Goal: Find specific page/section: Find specific page/section

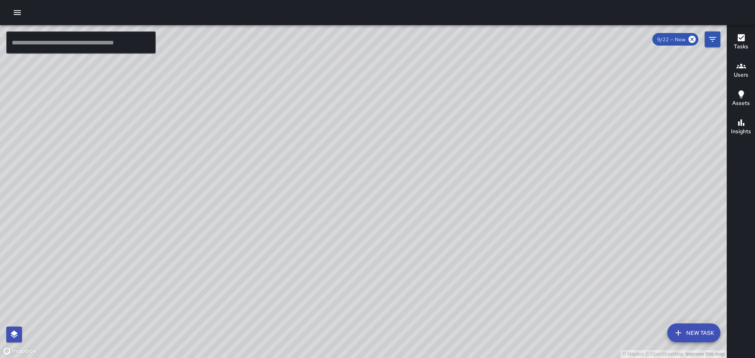
drag, startPoint x: 386, startPoint y: 214, endPoint x: 434, endPoint y: 36, distance: 184.4
click at [437, 31] on div "© Mapbox © OpenStreetMap Improve this map" at bounding box center [363, 191] width 727 height 333
drag, startPoint x: 358, startPoint y: 160, endPoint x: 390, endPoint y: 111, distance: 58.4
click at [390, 111] on div "© Mapbox © OpenStreetMap Improve this map" at bounding box center [363, 191] width 727 height 333
drag, startPoint x: 385, startPoint y: 183, endPoint x: 413, endPoint y: 106, distance: 82.2
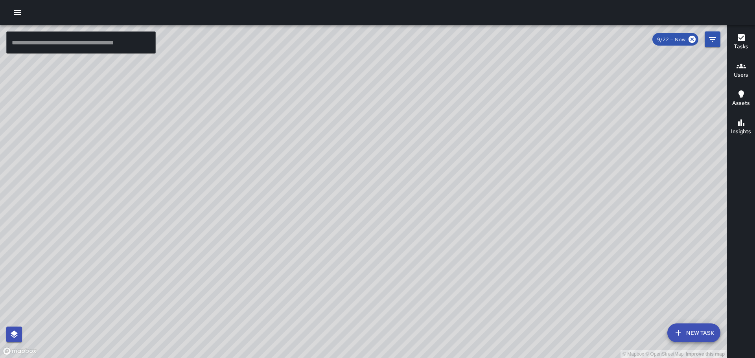
click at [405, 123] on div "© Mapbox © OpenStreetMap Improve this map" at bounding box center [363, 191] width 727 height 333
drag, startPoint x: 269, startPoint y: 188, endPoint x: 294, endPoint y: 219, distance: 39.5
click at [294, 225] on div "© Mapbox © OpenStreetMap Improve this map" at bounding box center [363, 191] width 727 height 333
drag, startPoint x: 303, startPoint y: 195, endPoint x: 350, endPoint y: 258, distance: 78.1
click at [350, 260] on div "© Mapbox © OpenStreetMap Improve this map" at bounding box center [363, 191] width 727 height 333
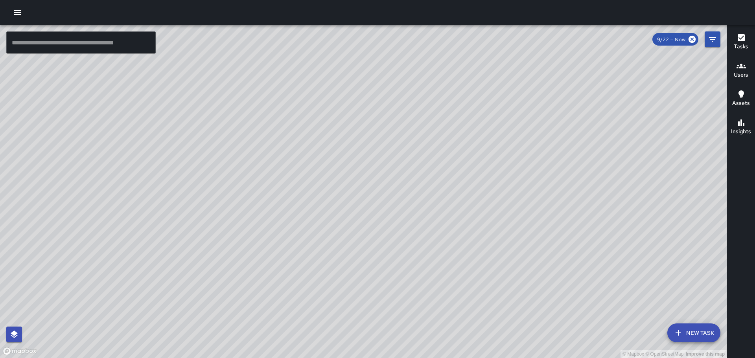
drag, startPoint x: 200, startPoint y: 79, endPoint x: 333, endPoint y: 185, distance: 169.9
click at [346, 210] on div "© Mapbox © OpenStreetMap Improve this map" at bounding box center [363, 191] width 727 height 333
drag, startPoint x: 289, startPoint y: 124, endPoint x: 360, endPoint y: 190, distance: 97.4
click at [360, 196] on div "© Mapbox © OpenStreetMap Improve this map" at bounding box center [363, 191] width 727 height 333
drag, startPoint x: 333, startPoint y: 159, endPoint x: 477, endPoint y: 239, distance: 164.3
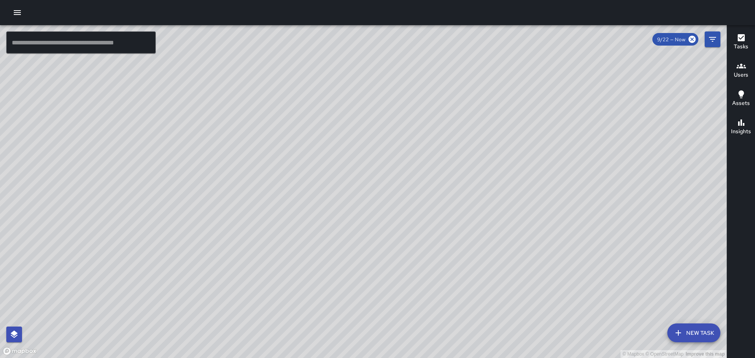
click at [477, 239] on div "© Mapbox © OpenStreetMap Improve this map" at bounding box center [363, 191] width 727 height 333
drag, startPoint x: 524, startPoint y: 280, endPoint x: 477, endPoint y: 163, distance: 126.6
click at [485, 189] on div "© Mapbox © OpenStreetMap Improve this map" at bounding box center [363, 191] width 727 height 333
drag, startPoint x: 571, startPoint y: 220, endPoint x: 491, endPoint y: 164, distance: 98.3
click at [491, 164] on div "© Mapbox © OpenStreetMap Improve this map" at bounding box center [363, 191] width 727 height 333
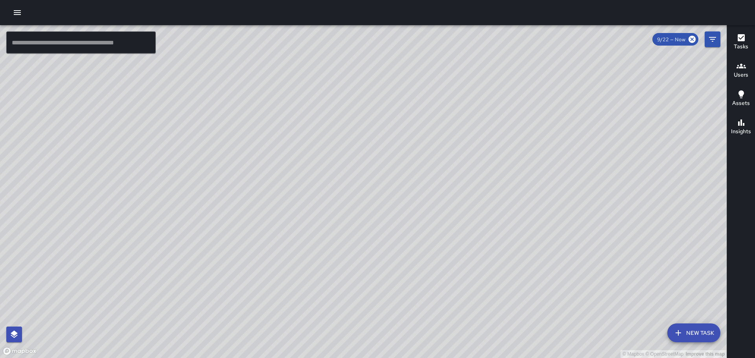
drag, startPoint x: 578, startPoint y: 211, endPoint x: 414, endPoint y: 92, distance: 203.1
click at [415, 92] on div "© Mapbox © OpenStreetMap Improve this map" at bounding box center [363, 191] width 727 height 333
drag, startPoint x: 533, startPoint y: 170, endPoint x: 505, endPoint y: 125, distance: 53.4
click at [505, 125] on div "© Mapbox © OpenStreetMap Improve this map" at bounding box center [363, 191] width 727 height 333
drag, startPoint x: 598, startPoint y: 186, endPoint x: 614, endPoint y: 244, distance: 59.6
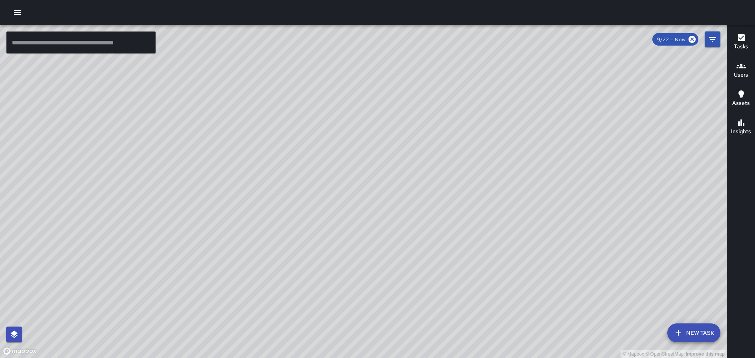
click at [614, 244] on div "© Mapbox © OpenStreetMap Improve this map" at bounding box center [363, 191] width 727 height 333
drag, startPoint x: 215, startPoint y: 112, endPoint x: 381, endPoint y: 220, distance: 198.1
click at [408, 262] on div "© Mapbox © OpenStreetMap Improve this map" at bounding box center [363, 191] width 727 height 333
drag, startPoint x: 301, startPoint y: 159, endPoint x: 400, endPoint y: 226, distance: 119.3
click at [400, 230] on div "© Mapbox © OpenStreetMap Improve this map" at bounding box center [363, 191] width 727 height 333
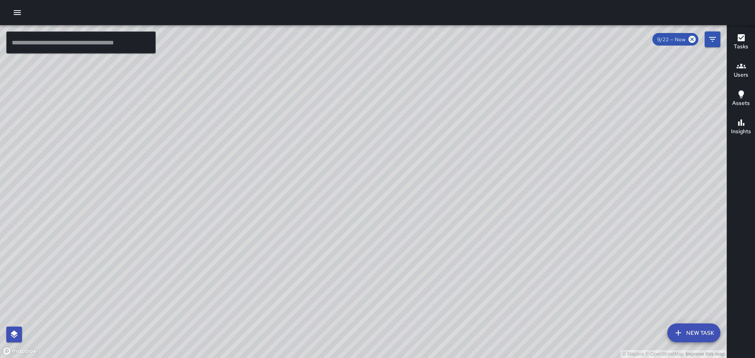
drag, startPoint x: 152, startPoint y: 89, endPoint x: 277, endPoint y: 167, distance: 147.9
click at [264, 166] on div "© Mapbox © OpenStreetMap Improve this map" at bounding box center [363, 191] width 727 height 333
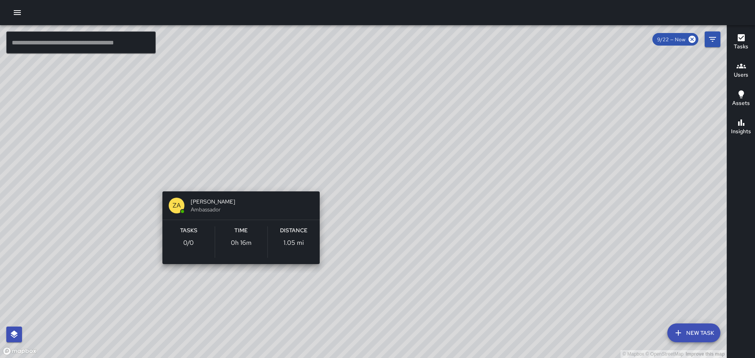
click at [238, 181] on div "© Mapbox © OpenStreetMap Improve this map ZA [PERSON_NAME] Ambassador Tasks 0 /…" at bounding box center [363, 191] width 727 height 333
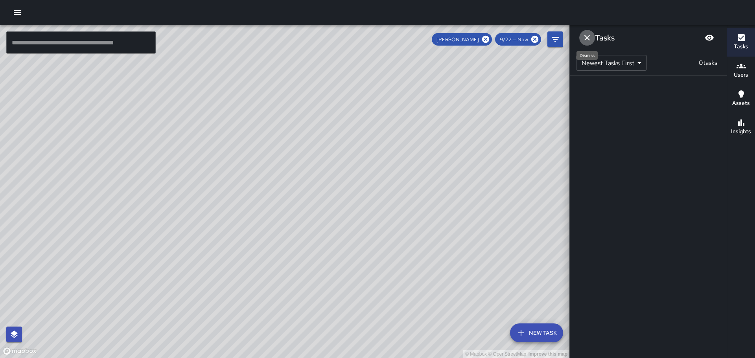
click at [585, 37] on icon "Dismiss" at bounding box center [587, 37] width 9 height 9
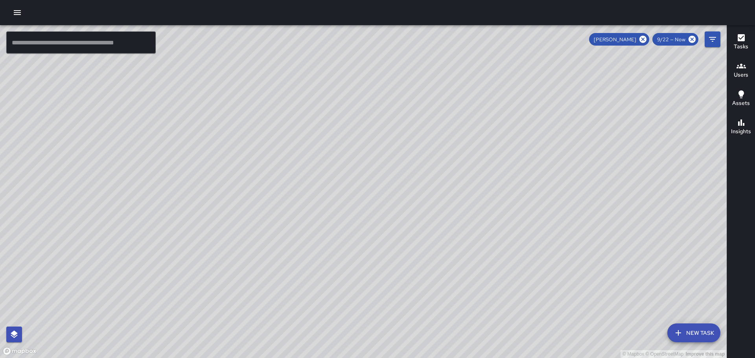
drag, startPoint x: 294, startPoint y: 129, endPoint x: 314, endPoint y: 175, distance: 49.7
click at [313, 181] on div "© Mapbox © OpenStreetMap Improve this map" at bounding box center [363, 191] width 727 height 333
click at [645, 40] on icon at bounding box center [643, 39] width 9 height 9
drag, startPoint x: 177, startPoint y: 206, endPoint x: 276, endPoint y: 88, distance: 153.9
click at [267, 90] on div "© Mapbox © OpenStreetMap Improve this map" at bounding box center [363, 191] width 727 height 333
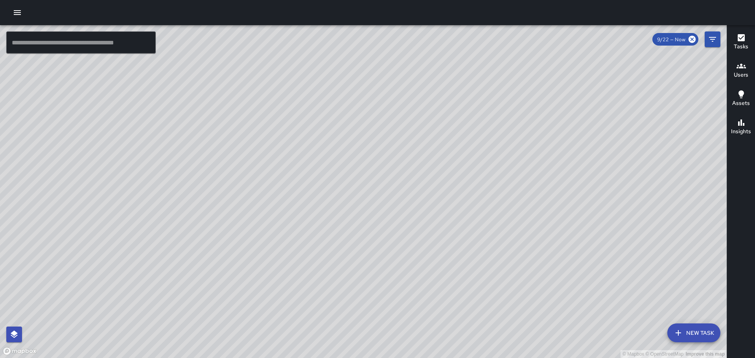
drag, startPoint x: 223, startPoint y: 199, endPoint x: 234, endPoint y: 189, distance: 14.7
click at [242, 166] on div "© Mapbox © OpenStreetMap Improve this map" at bounding box center [363, 191] width 727 height 333
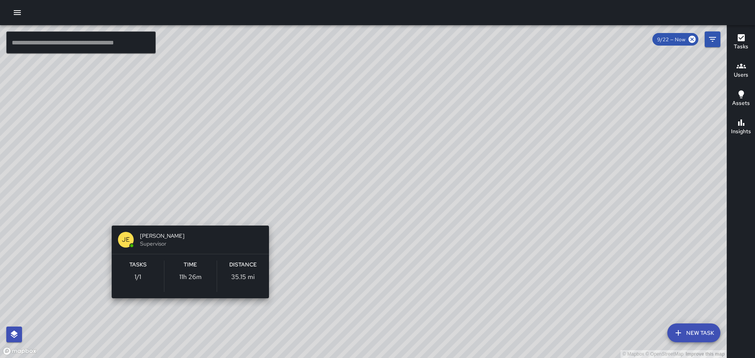
click at [191, 214] on div "© Mapbox © OpenStreetMap Improve this map [PERSON_NAME] Supervisor Tasks 1 / 1 …" at bounding box center [363, 191] width 727 height 333
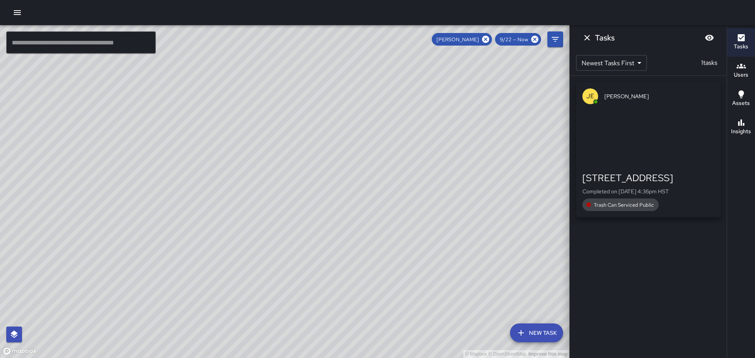
drag, startPoint x: 423, startPoint y: 183, endPoint x: 418, endPoint y: 162, distance: 20.7
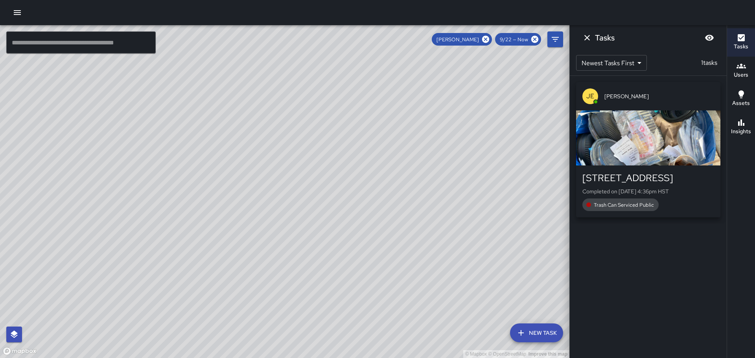
click at [418, 162] on div "© Mapbox © OpenStreetMap Improve this map" at bounding box center [285, 191] width 570 height 333
drag, startPoint x: 458, startPoint y: 204, endPoint x: 332, endPoint y: 151, distance: 136.8
click at [332, 151] on div "© Mapbox © OpenStreetMap Improve this map" at bounding box center [285, 191] width 570 height 333
drag, startPoint x: 430, startPoint y: 238, endPoint x: 387, endPoint y: 176, distance: 75.1
click at [387, 176] on div "© Mapbox © OpenStreetMap Improve this map" at bounding box center [285, 191] width 570 height 333
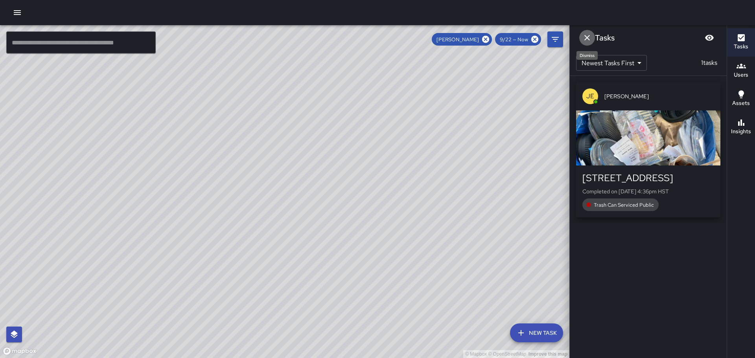
click at [590, 36] on icon "Dismiss" at bounding box center [587, 37] width 9 height 9
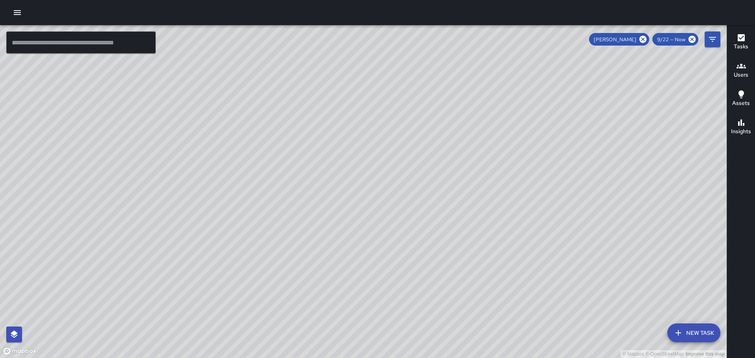
drag, startPoint x: 469, startPoint y: 112, endPoint x: 472, endPoint y: 179, distance: 66.5
click at [472, 182] on div "© Mapbox © OpenStreetMap Improve this map" at bounding box center [363, 191] width 727 height 333
drag, startPoint x: 458, startPoint y: 114, endPoint x: 462, endPoint y: 192, distance: 78.4
click at [461, 198] on div "© Mapbox © OpenStreetMap Improve this map" at bounding box center [363, 191] width 727 height 333
drag, startPoint x: 525, startPoint y: 207, endPoint x: 493, endPoint y: 103, distance: 108.0
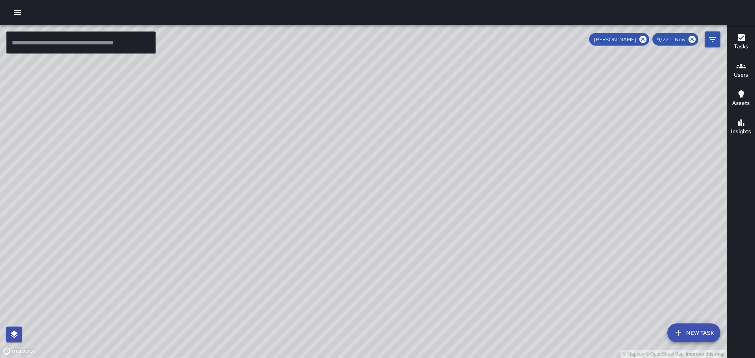
click at [493, 103] on div "© Mapbox © OpenStreetMap Improve this map" at bounding box center [363, 191] width 727 height 333
drag, startPoint x: 526, startPoint y: 115, endPoint x: 508, endPoint y: 105, distance: 20.4
click at [508, 105] on div "© Mapbox © OpenStreetMap Improve this map" at bounding box center [363, 191] width 727 height 333
drag, startPoint x: 482, startPoint y: 106, endPoint x: 486, endPoint y: 144, distance: 37.6
click at [486, 144] on div "© Mapbox © OpenStreetMap Improve this map" at bounding box center [363, 191] width 727 height 333
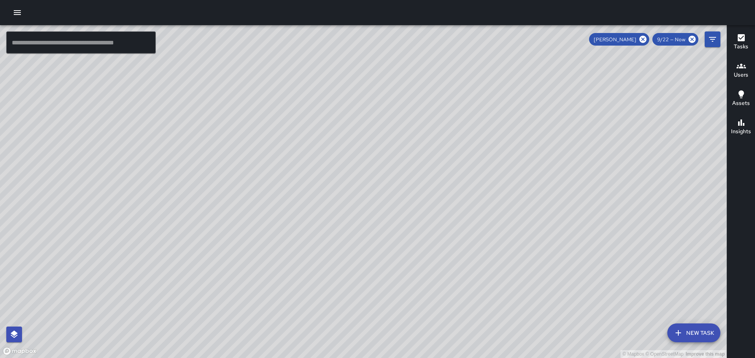
drag, startPoint x: 456, startPoint y: 110, endPoint x: 507, endPoint y: 177, distance: 84.2
click at [507, 177] on div "© Mapbox © OpenStreetMap Improve this map" at bounding box center [363, 191] width 727 height 333
drag, startPoint x: 451, startPoint y: 117, endPoint x: 395, endPoint y: 80, distance: 67.5
click at [395, 80] on div "© Mapbox © OpenStreetMap Improve this map" at bounding box center [363, 191] width 727 height 333
drag, startPoint x: 515, startPoint y: 121, endPoint x: 503, endPoint y: 167, distance: 47.5
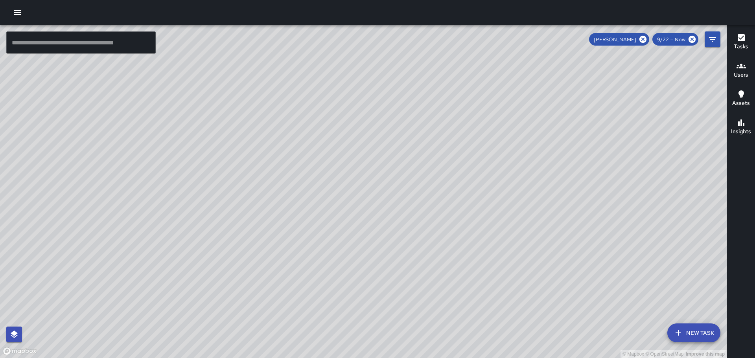
click at [503, 169] on div "© Mapbox © OpenStreetMap Improve this map" at bounding box center [363, 191] width 727 height 333
click at [643, 39] on icon at bounding box center [643, 39] width 9 height 9
drag, startPoint x: 404, startPoint y: 189, endPoint x: 443, endPoint y: 68, distance: 127.1
click at [443, 68] on div "© Mapbox © OpenStreetMap Improve this map" at bounding box center [363, 191] width 727 height 333
click at [392, 145] on div "© Mapbox © OpenStreetMap Improve this map" at bounding box center [363, 191] width 727 height 333
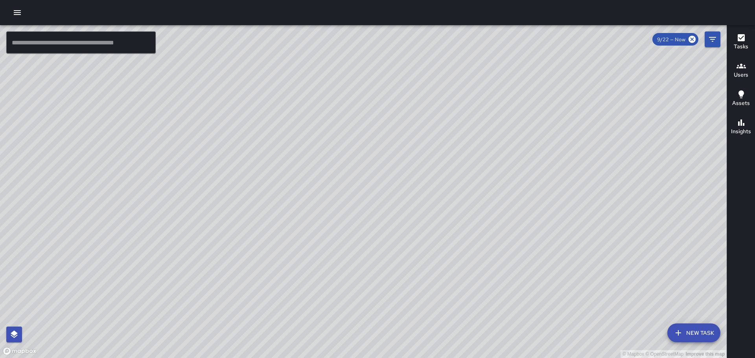
drag, startPoint x: 351, startPoint y: 186, endPoint x: 392, endPoint y: 129, distance: 70.7
click at [391, 131] on div "© Mapbox © OpenStreetMap Improve this map" at bounding box center [363, 191] width 727 height 333
drag, startPoint x: 190, startPoint y: 173, endPoint x: 664, endPoint y: 56, distance: 488.7
click at [586, 81] on div "© Mapbox © OpenStreetMap Improve this map" at bounding box center [363, 191] width 727 height 333
drag, startPoint x: 437, startPoint y: 83, endPoint x: 494, endPoint y: 238, distance: 166.0
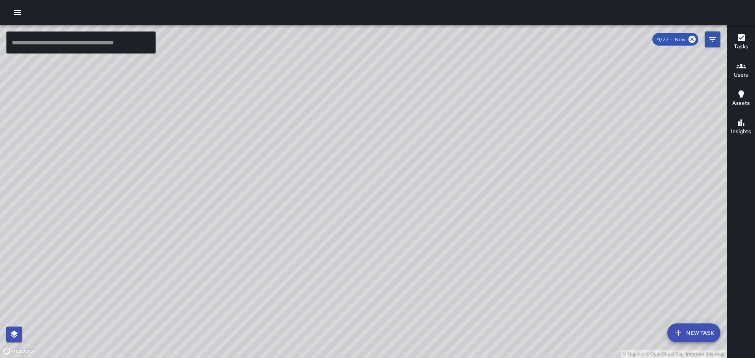
click at [652, 322] on div "© Mapbox © OpenStreetMap Improve this map" at bounding box center [363, 191] width 727 height 333
drag, startPoint x: 391, startPoint y: 221, endPoint x: 515, endPoint y: 133, distance: 152.3
click at [512, 137] on div "© Mapbox © OpenStreetMap Improve this map" at bounding box center [363, 191] width 727 height 333
drag, startPoint x: 517, startPoint y: 180, endPoint x: 530, endPoint y: 132, distance: 49.4
click at [529, 133] on div "© Mapbox © OpenStreetMap Improve this map" at bounding box center [363, 191] width 727 height 333
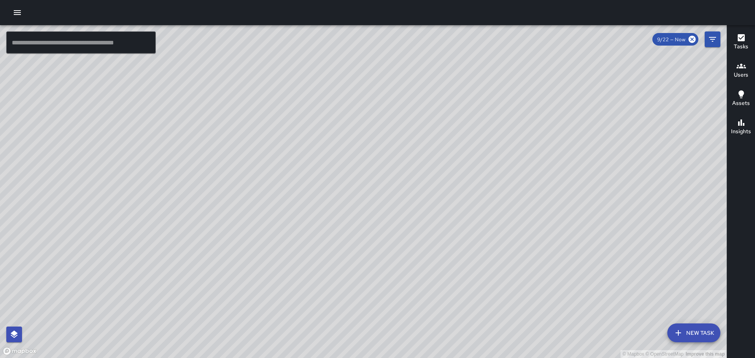
drag, startPoint x: 346, startPoint y: 129, endPoint x: 394, endPoint y: 204, distance: 89.2
click at [396, 211] on div "© Mapbox © OpenStreetMap Improve this map" at bounding box center [363, 191] width 727 height 333
drag, startPoint x: 337, startPoint y: 146, endPoint x: 398, endPoint y: 247, distance: 118.5
click at [404, 264] on div "© Mapbox © OpenStreetMap Improve this map" at bounding box center [363, 191] width 727 height 333
drag, startPoint x: 154, startPoint y: 138, endPoint x: 596, endPoint y: 108, distance: 443.6
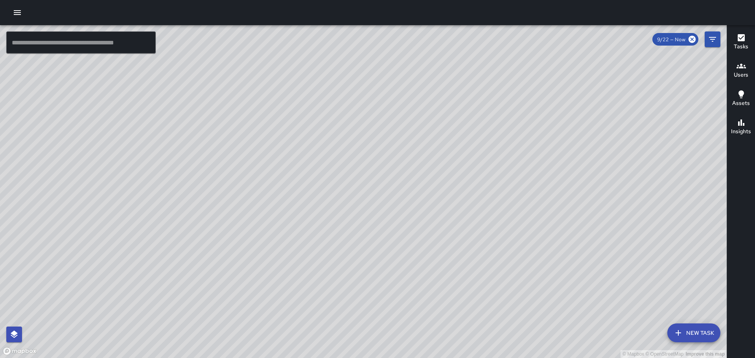
click at [596, 108] on div "© Mapbox © OpenStreetMap Improve this map" at bounding box center [363, 191] width 727 height 333
drag, startPoint x: 64, startPoint y: 172, endPoint x: 263, endPoint y: 224, distance: 205.7
click at [261, 226] on div "© Mapbox © OpenStreetMap Improve this map" at bounding box center [363, 191] width 727 height 333
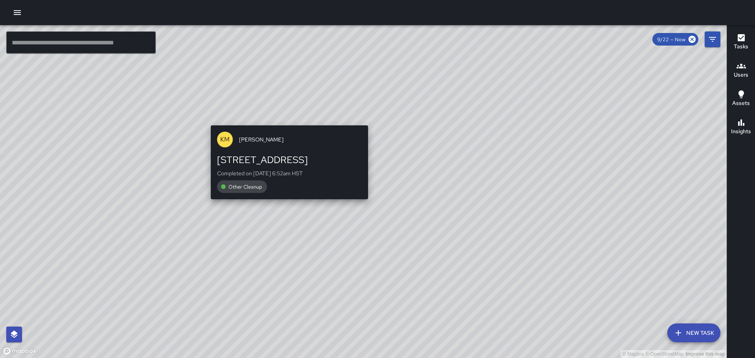
drag, startPoint x: 401, startPoint y: 98, endPoint x: 277, endPoint y: 118, distance: 126.0
click at [283, 123] on div "© Mapbox © OpenStreetMap Improve this map KM [PERSON_NAME] [STREET_ADDRESS] Com…" at bounding box center [363, 191] width 727 height 333
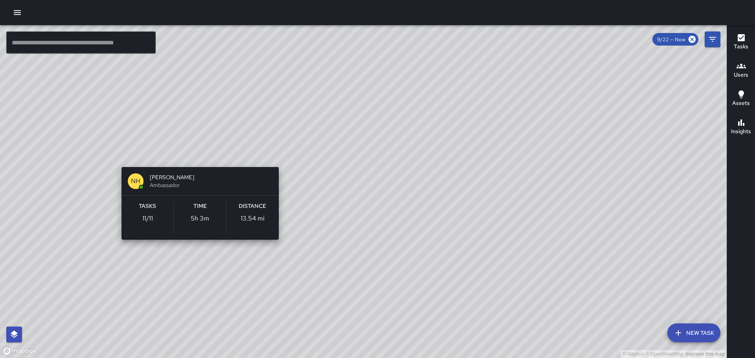
click at [200, 157] on div "© Mapbox © OpenStreetMap Improve this map NH [PERSON_NAME] Ambassador Tasks 11 …" at bounding box center [363, 191] width 727 height 333
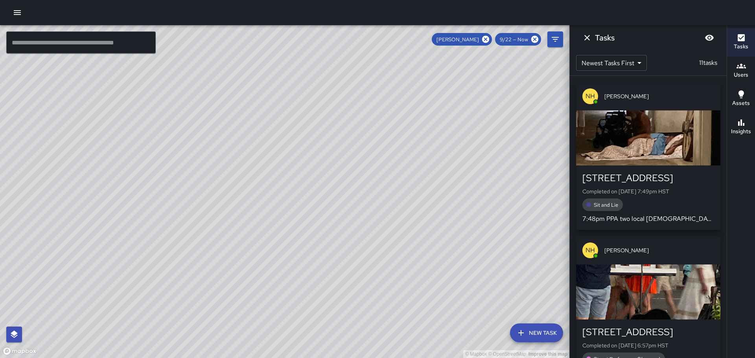
drag, startPoint x: 443, startPoint y: 196, endPoint x: 357, endPoint y: 106, distance: 124.6
click at [358, 106] on div "© Mapbox © OpenStreetMap Improve this map" at bounding box center [285, 191] width 570 height 333
drag, startPoint x: 515, startPoint y: 197, endPoint x: 433, endPoint y: 113, distance: 118.0
click at [433, 113] on div "© Mapbox © OpenStreetMap Improve this map" at bounding box center [285, 191] width 570 height 333
drag, startPoint x: 418, startPoint y: 161, endPoint x: 426, endPoint y: 189, distance: 29.0
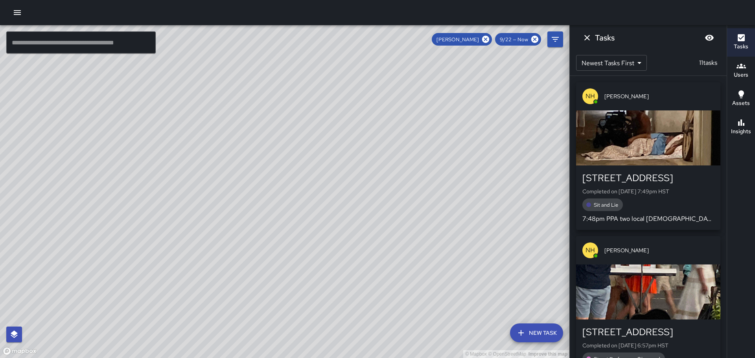
click at [426, 189] on div "© Mapbox © OpenStreetMap Improve this map" at bounding box center [285, 191] width 570 height 333
drag, startPoint x: 332, startPoint y: 150, endPoint x: 347, endPoint y: 242, distance: 93.0
click at [349, 249] on div "© Mapbox © OpenStreetMap Improve this map" at bounding box center [285, 191] width 570 height 333
drag, startPoint x: 302, startPoint y: 169, endPoint x: 308, endPoint y: 197, distance: 29.3
click at [312, 205] on div "© Mapbox © OpenStreetMap Improve this map" at bounding box center [285, 191] width 570 height 333
